Goal: Task Accomplishment & Management: Manage account settings

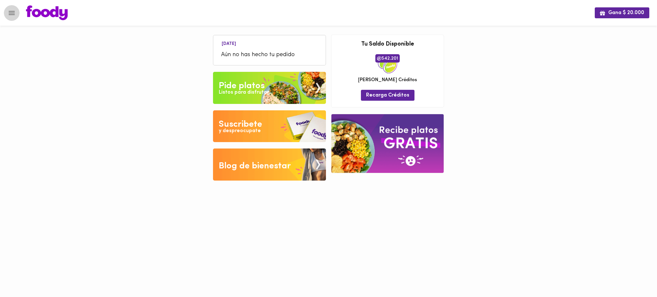
click at [14, 15] on icon "Menu" at bounding box center [12, 13] width 8 height 8
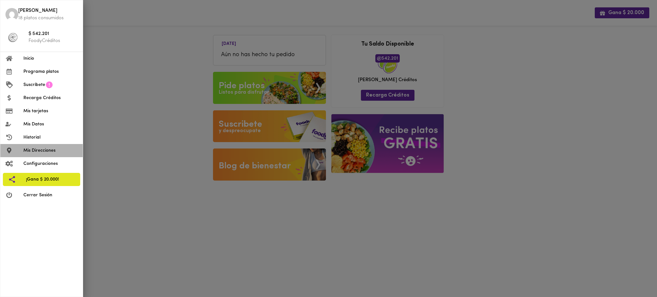
click at [41, 152] on span "Mis Direcciones" at bounding box center [50, 150] width 54 height 7
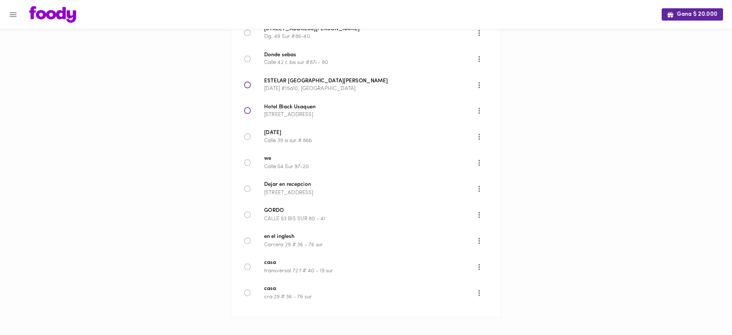
scroll to position [133, 0]
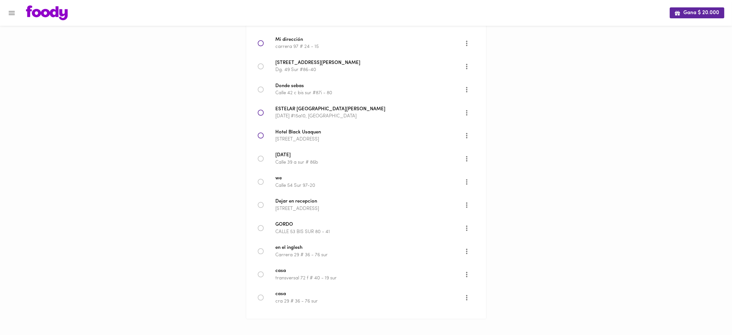
drag, startPoint x: 657, startPoint y: 2, endPoint x: 494, endPoint y: 187, distance: 246.3
click at [494, 187] on div "Gana $ 20.000 Mis Direcciones Guardadas ← Move left → Move right ↑ Move up ↓ Mo…" at bounding box center [366, 101] width 732 height 468
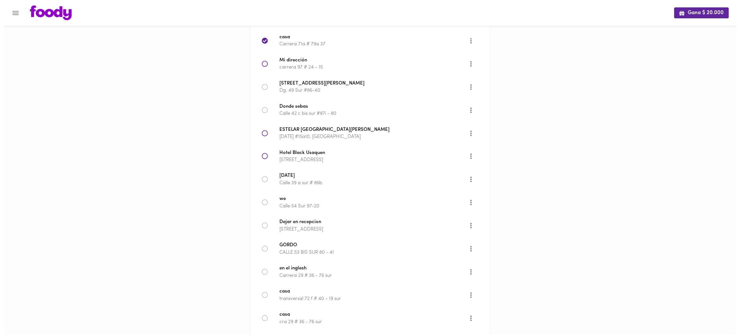
scroll to position [114, 0]
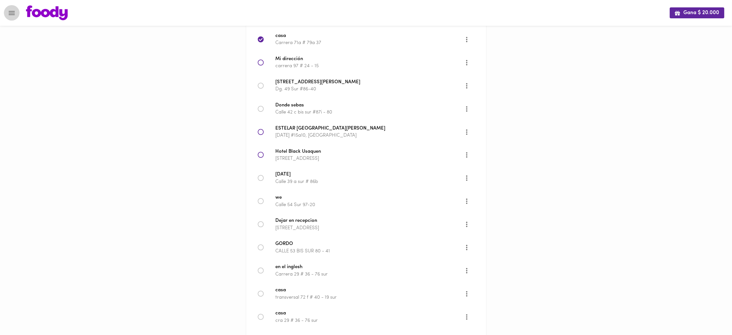
click at [10, 15] on icon "Menu" at bounding box center [12, 13] width 8 height 8
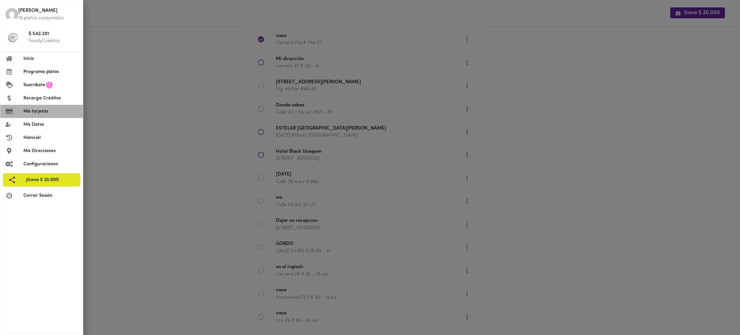
click at [55, 106] on li "Mis tarjetas" at bounding box center [41, 111] width 83 height 13
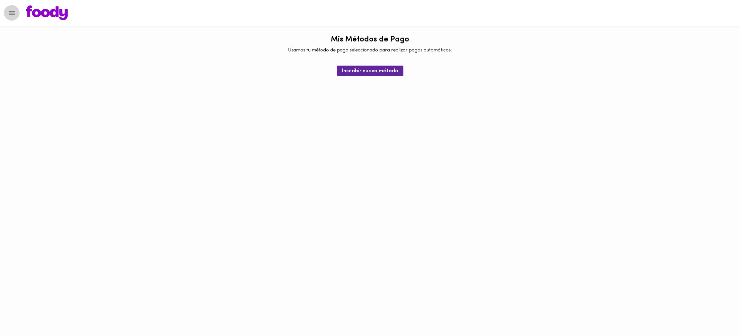
click at [16, 17] on button "Menu" at bounding box center [12, 13] width 16 height 16
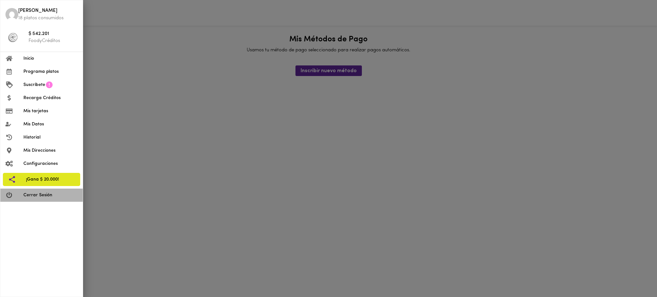
click at [41, 193] on span "Cerrar Sesión" at bounding box center [50, 195] width 54 height 7
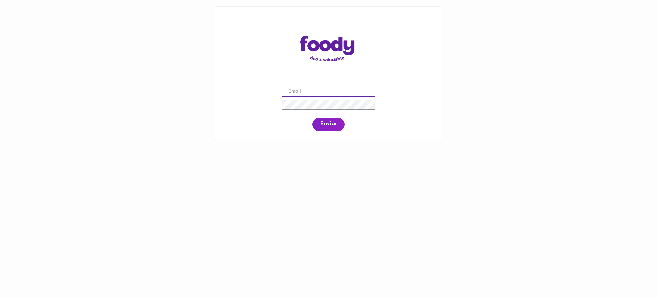
drag, startPoint x: 336, startPoint y: 94, endPoint x: 334, endPoint y: 91, distance: 4.2
click at [334, 91] on input "email" at bounding box center [328, 92] width 93 height 10
paste input "[EMAIL_ADDRESS][DOMAIN_NAME]"
type input "[EMAIL_ADDRESS][DOMAIN_NAME]"
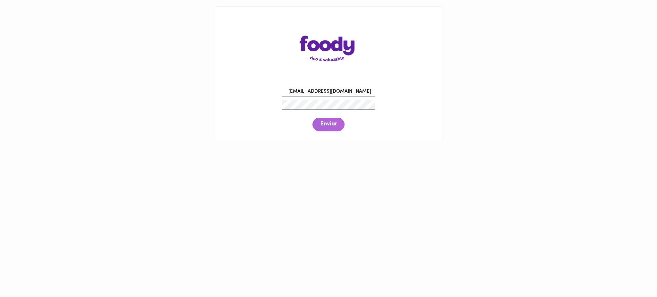
click at [325, 126] on span "Enviar" at bounding box center [328, 124] width 17 height 7
